Goal: Information Seeking & Learning: Learn about a topic

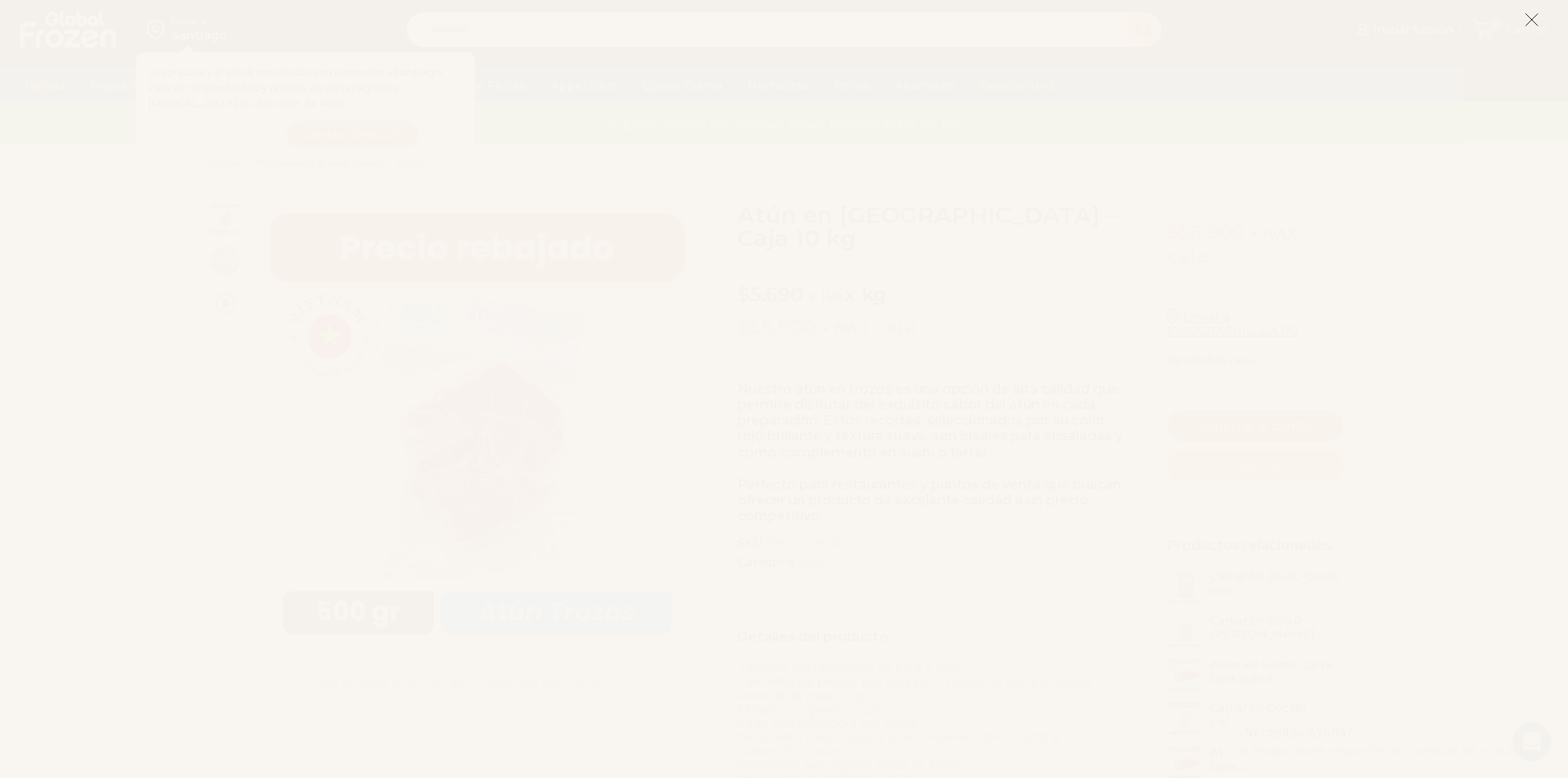
click at [1536, 20] on icon at bounding box center [1532, 19] width 15 height 15
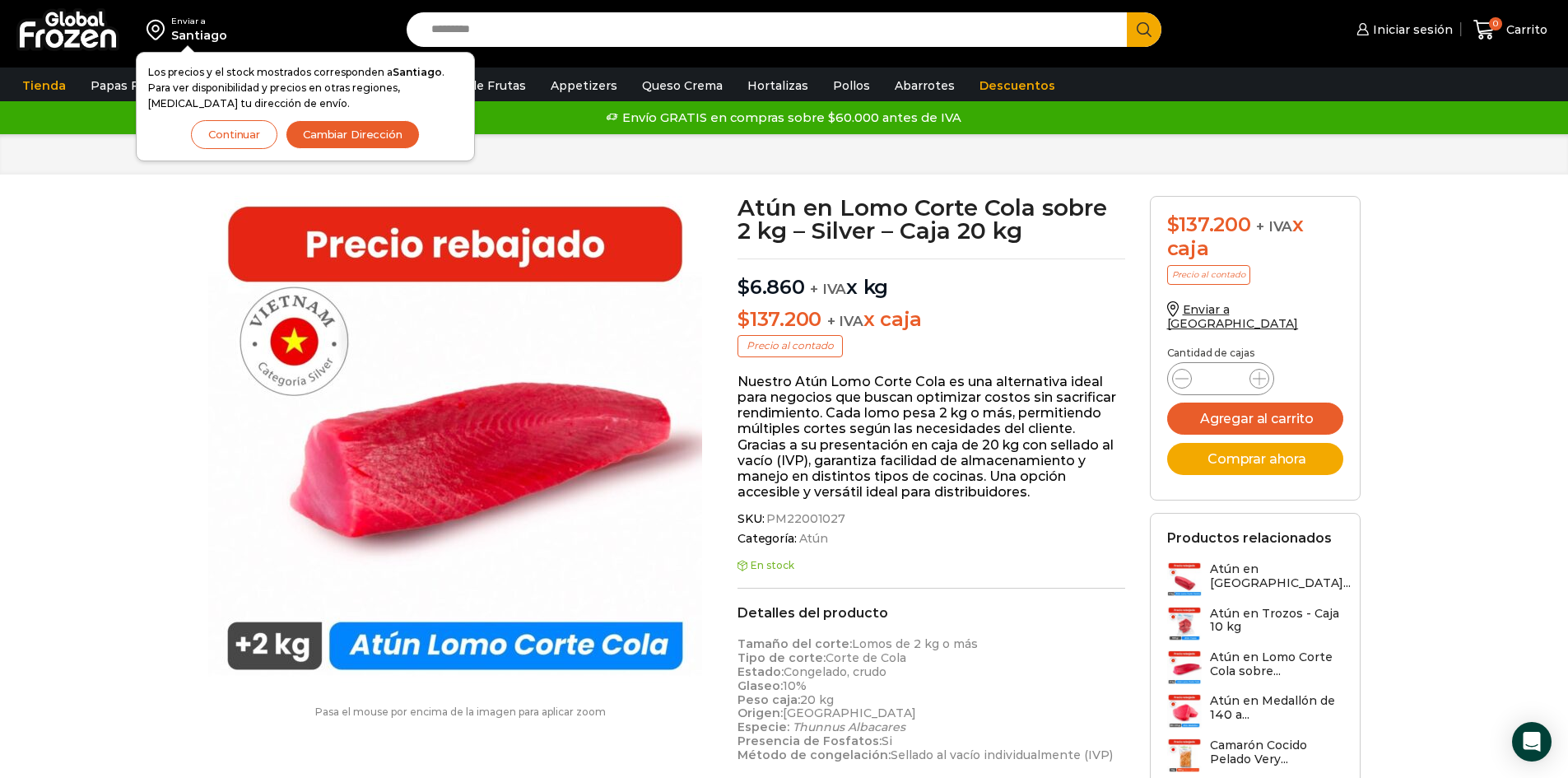
click at [526, 169] on div "Inicio Pescados y Mariscos [GEOGRAPHIC_DATA]" at bounding box center [784, 154] width 1568 height 40
click at [204, 143] on button "Continuar" at bounding box center [233, 135] width 87 height 29
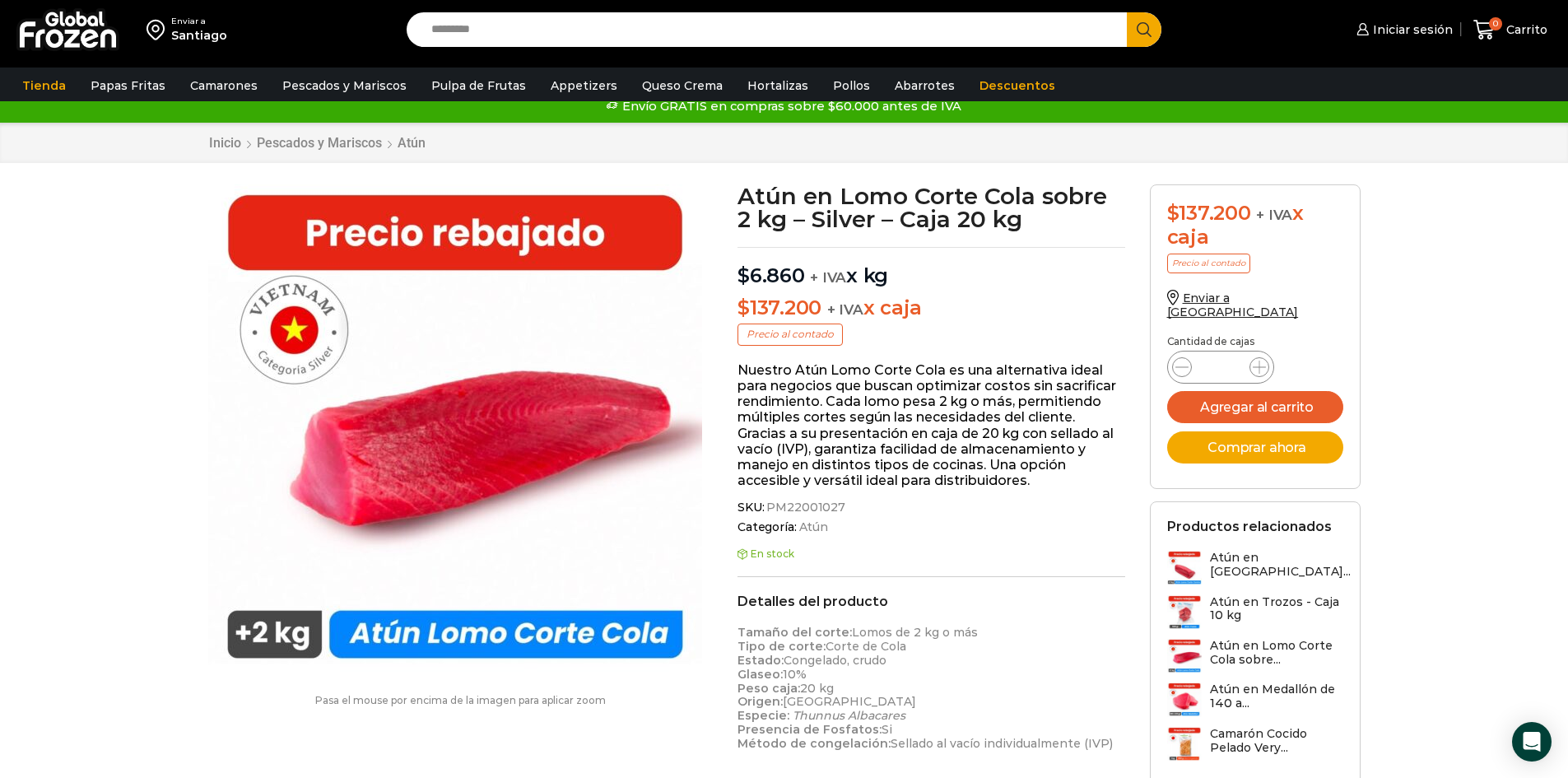
scroll to position [83, 0]
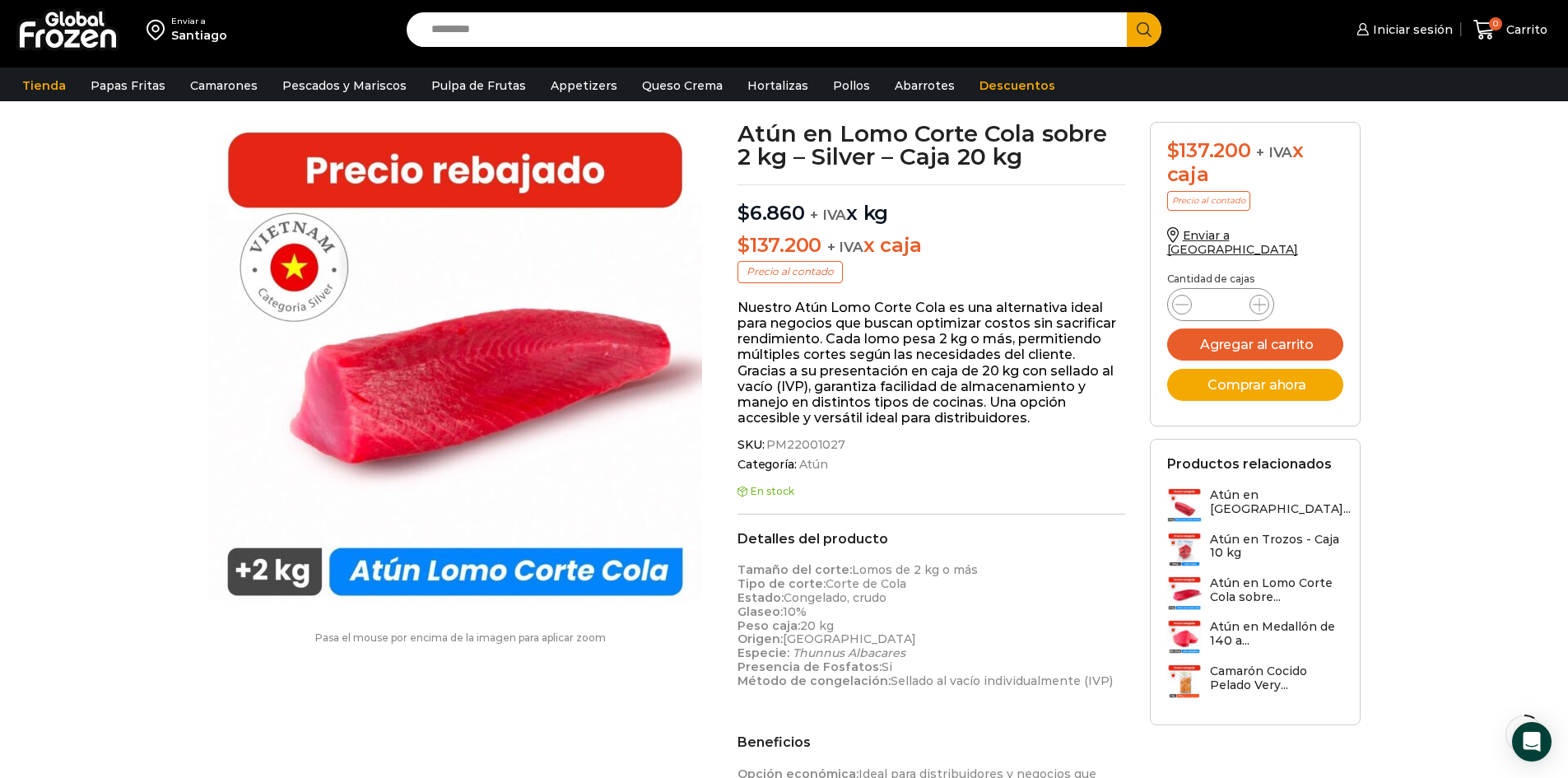
click at [410, 376] on img at bounding box center [455, 369] width 494 height 494
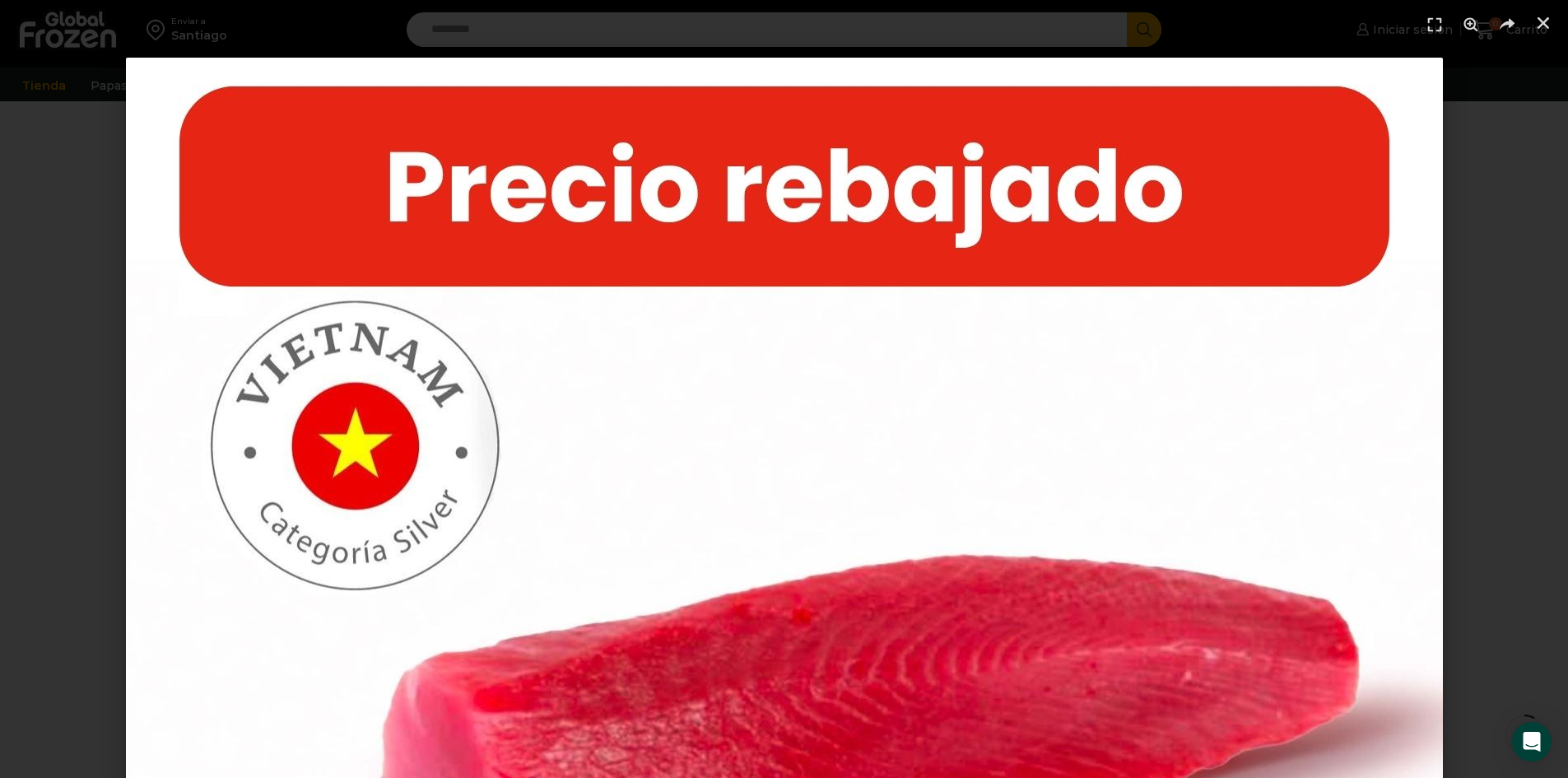
click at [153, 517] on img "1 / 1" at bounding box center [785, 716] width 1317 height 1317
click at [79, 392] on div "1 / 1" at bounding box center [784, 716] width 1453 height 1317
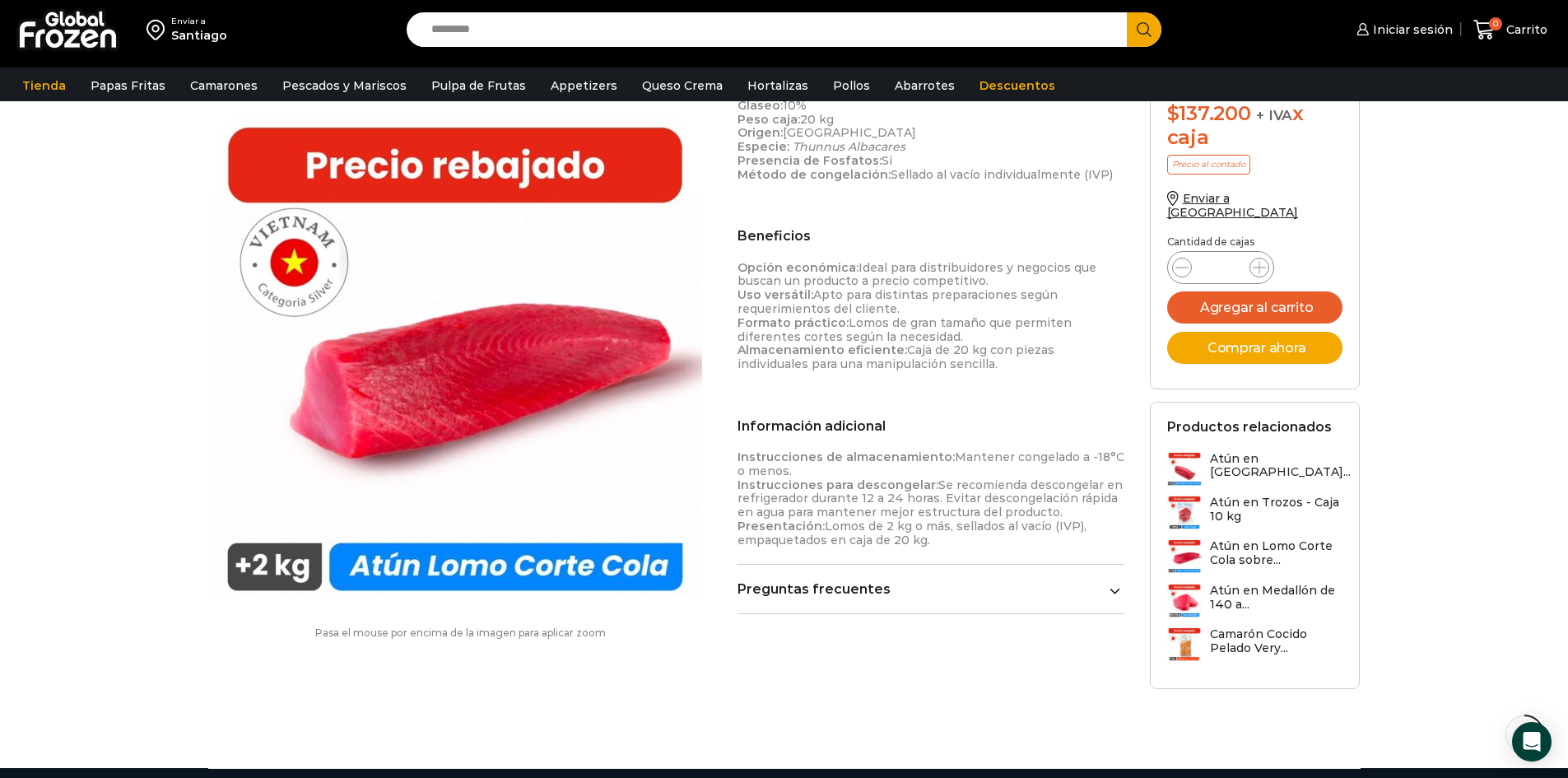
scroll to position [658, 0]
